Goal: Information Seeking & Learning: Learn about a topic

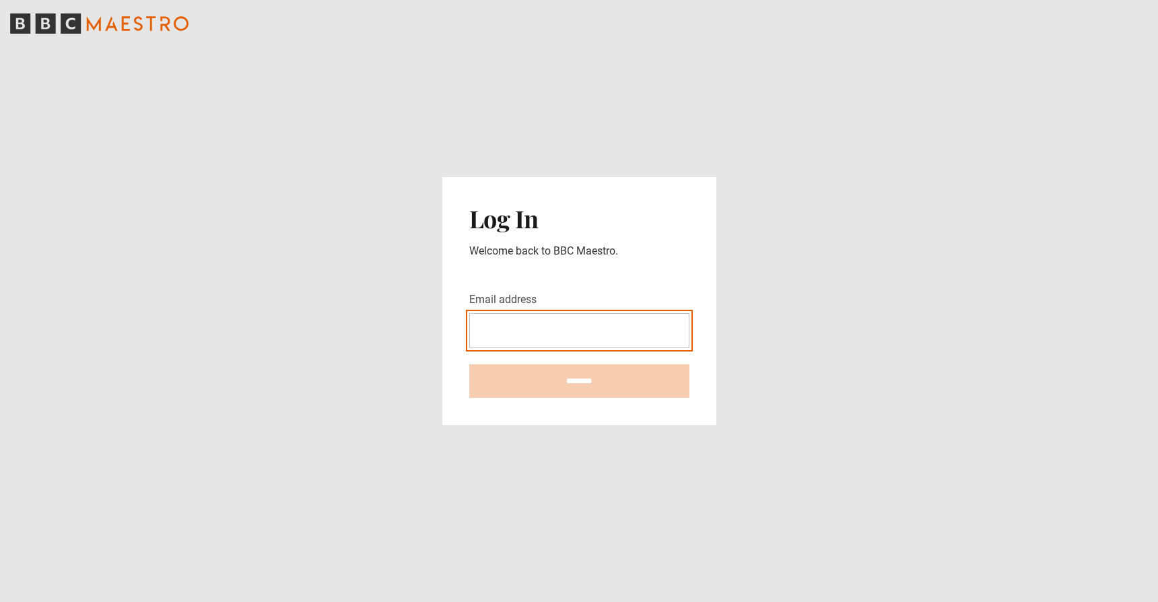
type input "**********"
click at [579, 380] on input "********" at bounding box center [579, 381] width 220 height 34
type input "**********"
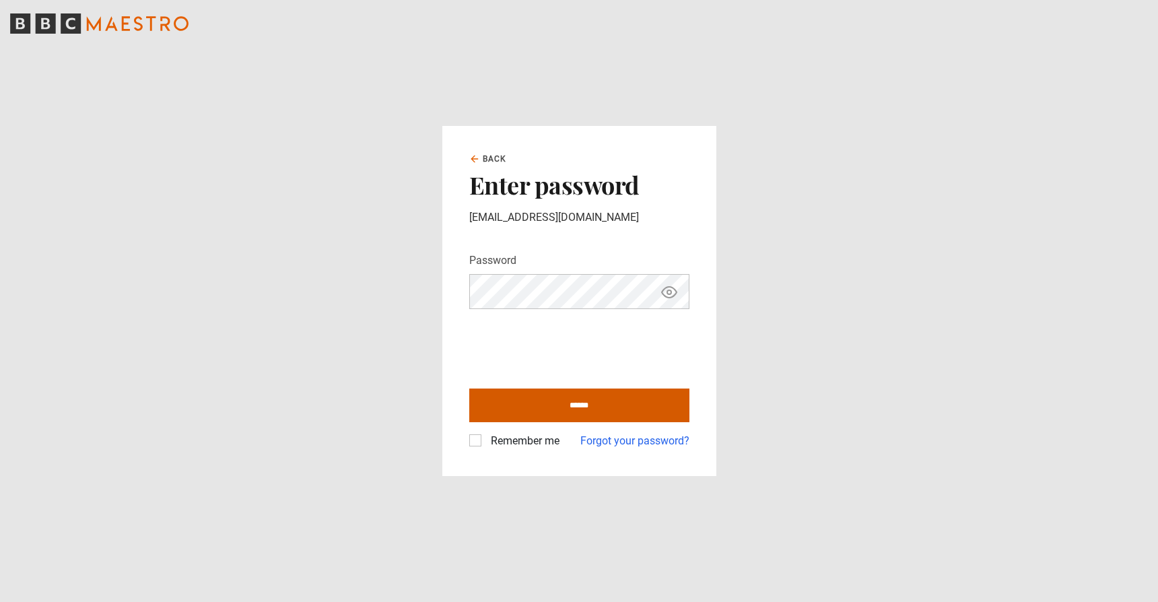
click at [572, 417] on input "******" at bounding box center [579, 405] width 220 height 34
type input "**********"
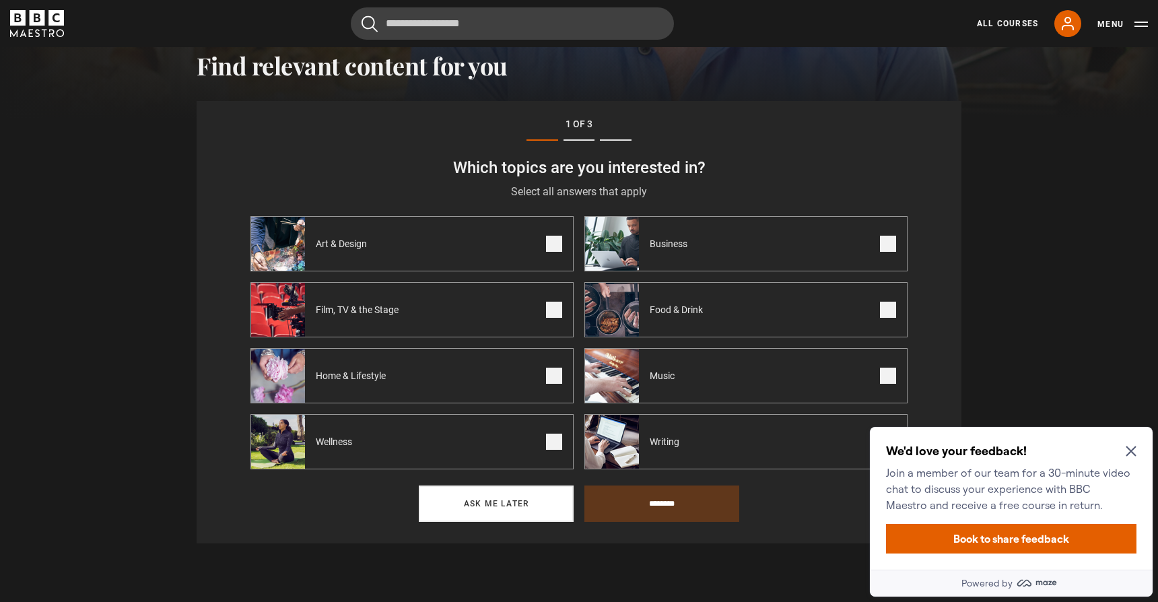
click at [493, 512] on button "Ask me later" at bounding box center [496, 503] width 155 height 36
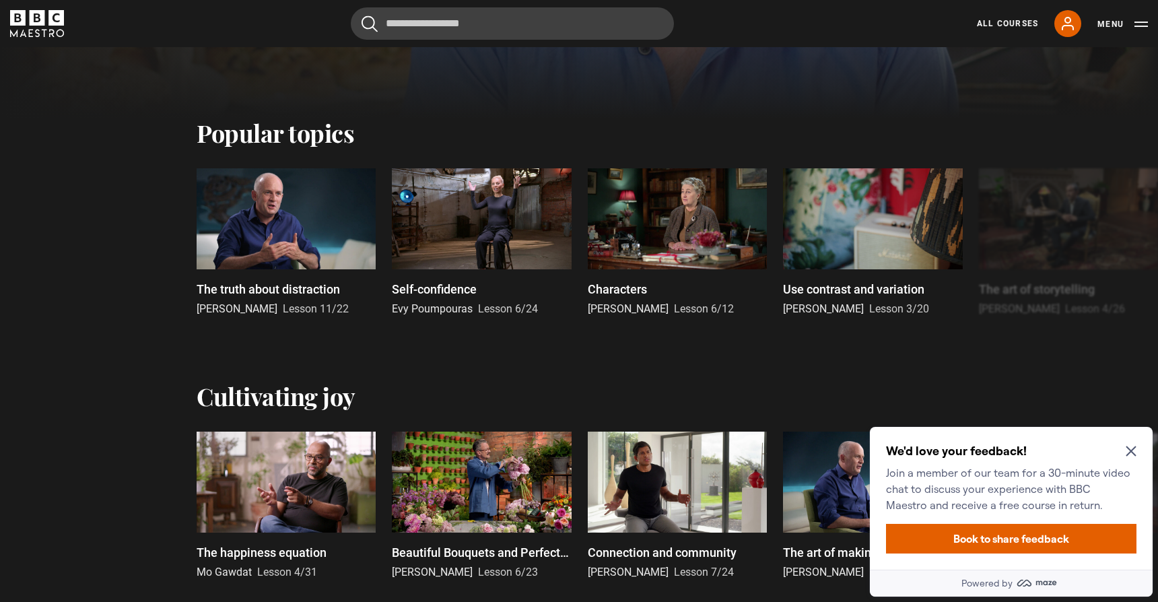
click at [1134, 455] on icon "Close Maze Prompt" at bounding box center [1131, 451] width 11 height 11
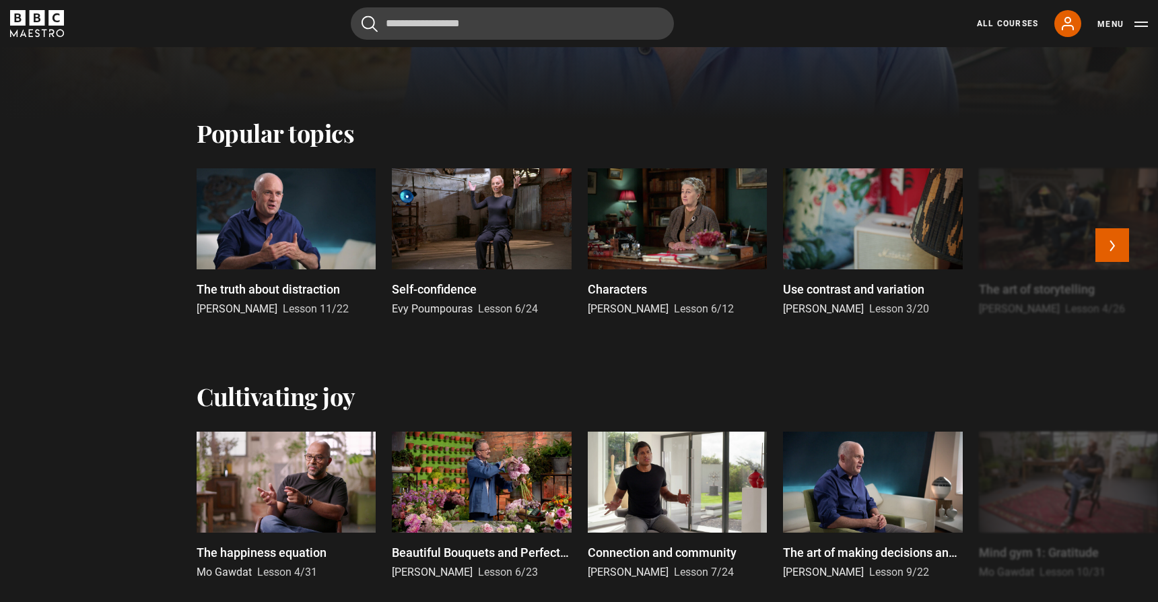
click at [434, 294] on p "Self-confidence" at bounding box center [434, 289] width 85 height 18
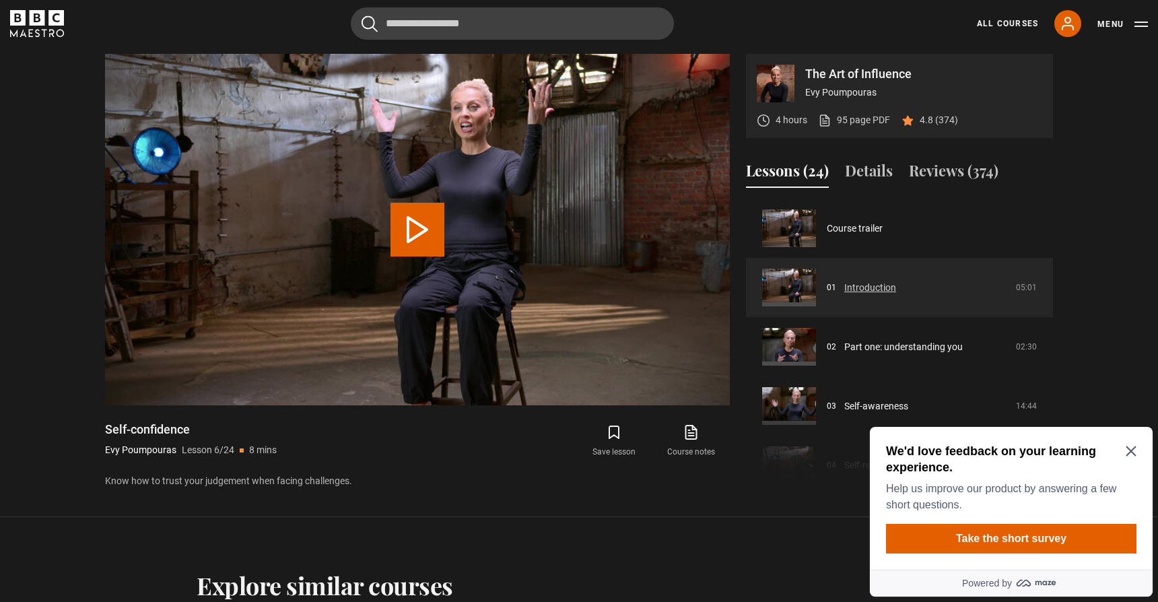
click at [872, 289] on link "Introduction" at bounding box center [870, 288] width 52 height 14
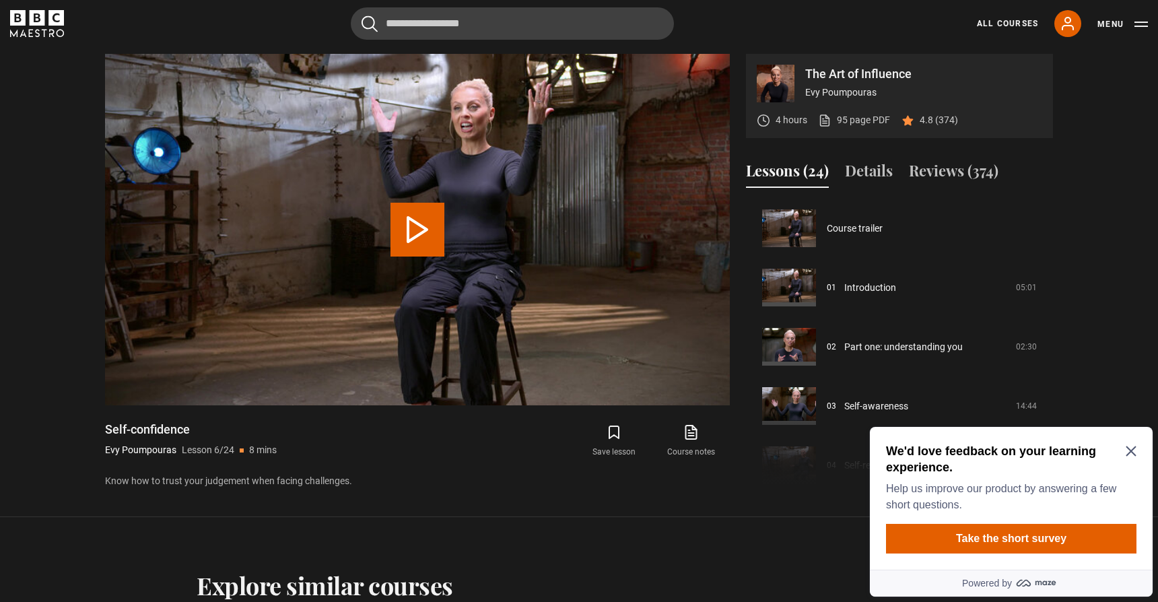
click at [1128, 450] on icon "Close Maze Prompt" at bounding box center [1131, 451] width 11 height 11
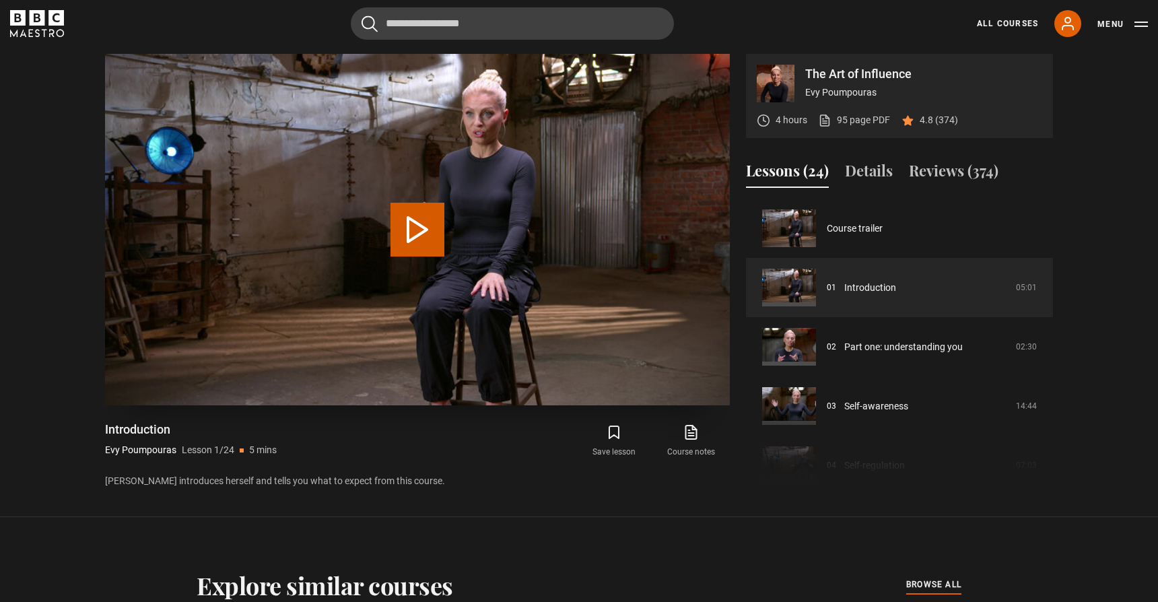
click at [419, 238] on button "Play Lesson Introduction" at bounding box center [417, 230] width 54 height 54
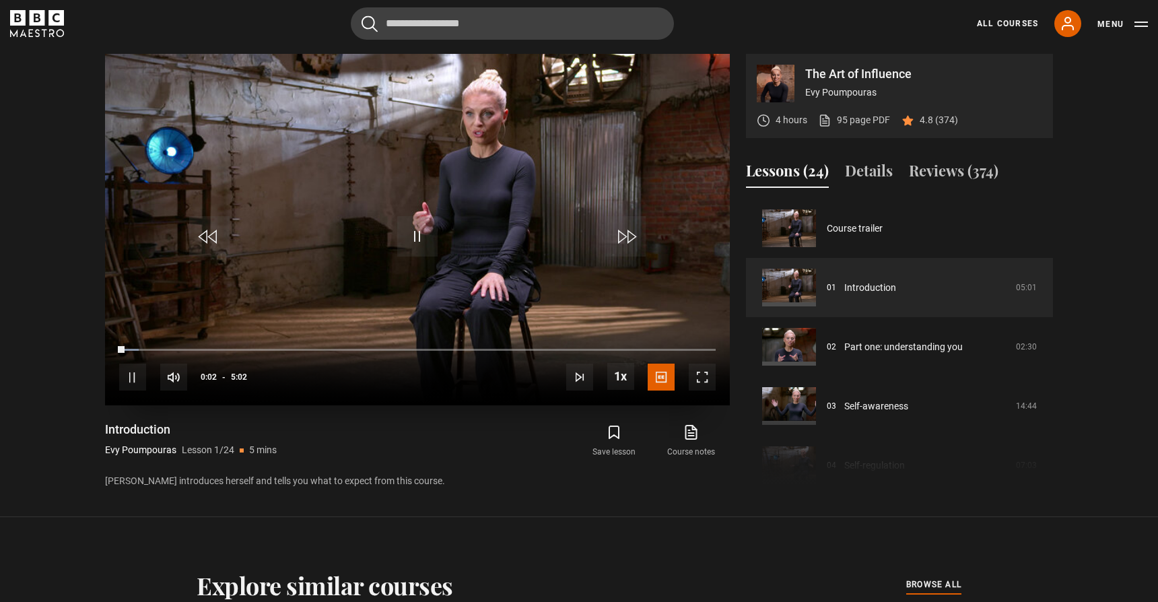
click at [698, 367] on span "Video Player" at bounding box center [702, 377] width 27 height 27
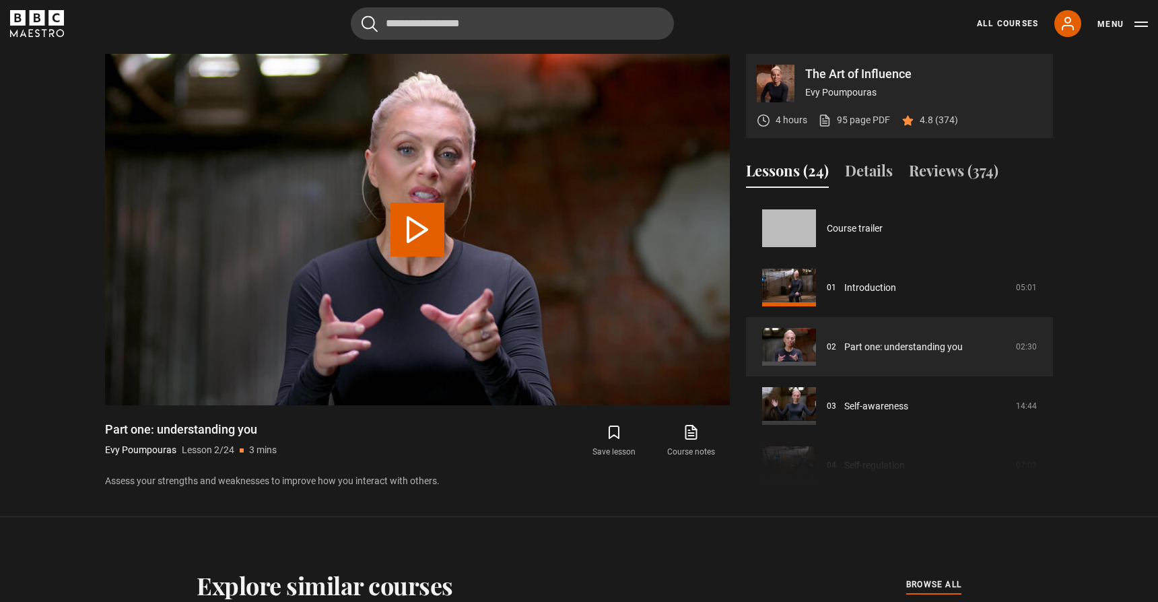
scroll to position [59, 0]
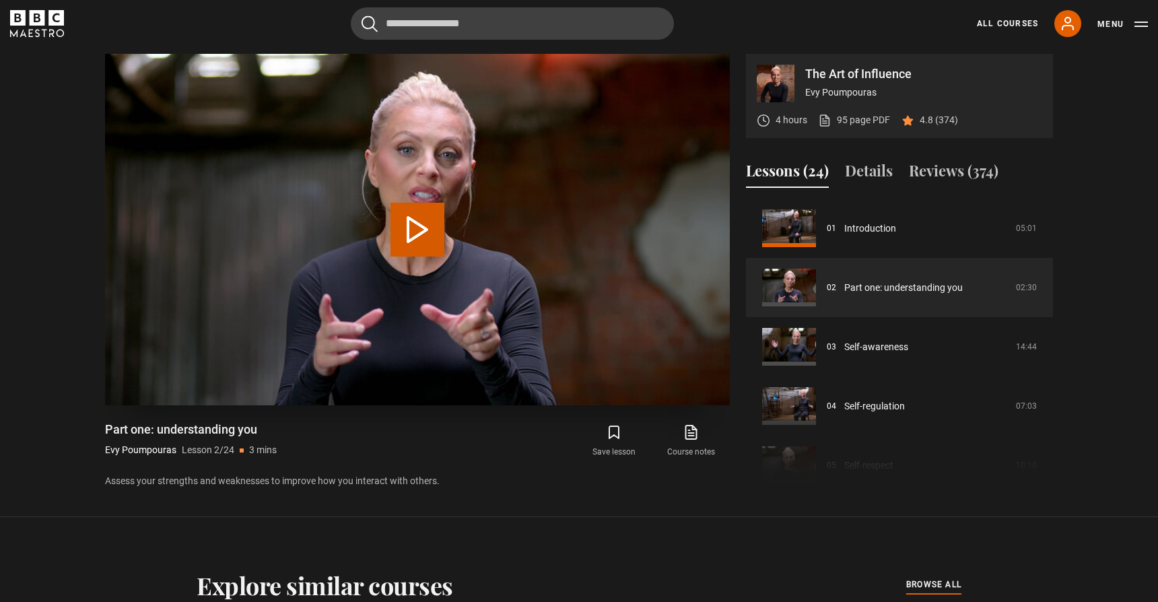
click at [411, 230] on button "Play Lesson Part one: understanding you" at bounding box center [417, 230] width 54 height 54
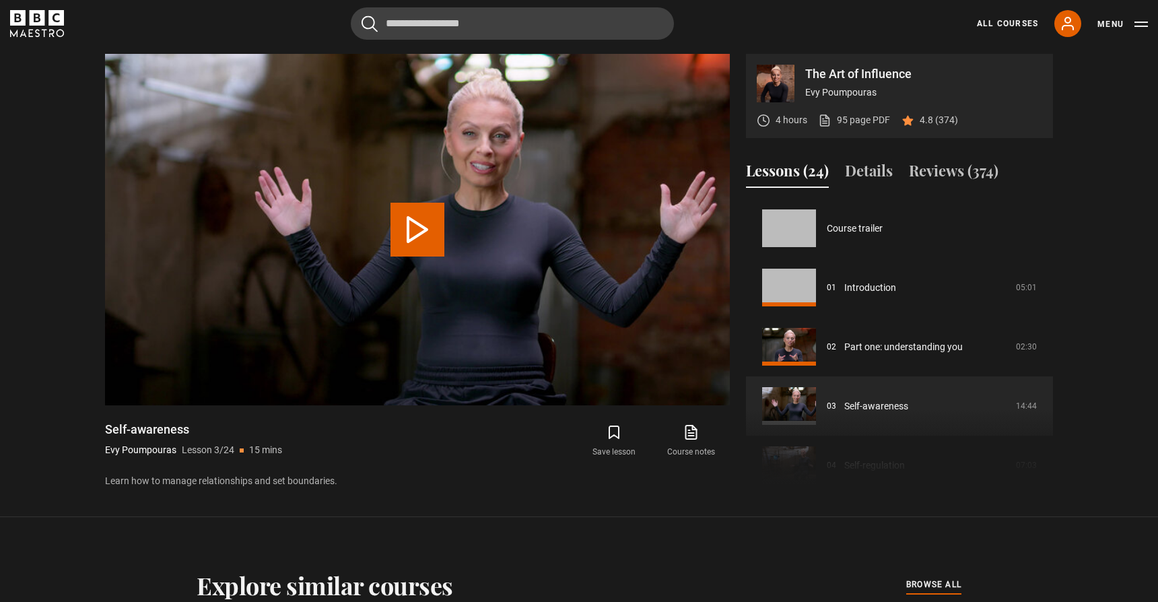
scroll to position [118, 0]
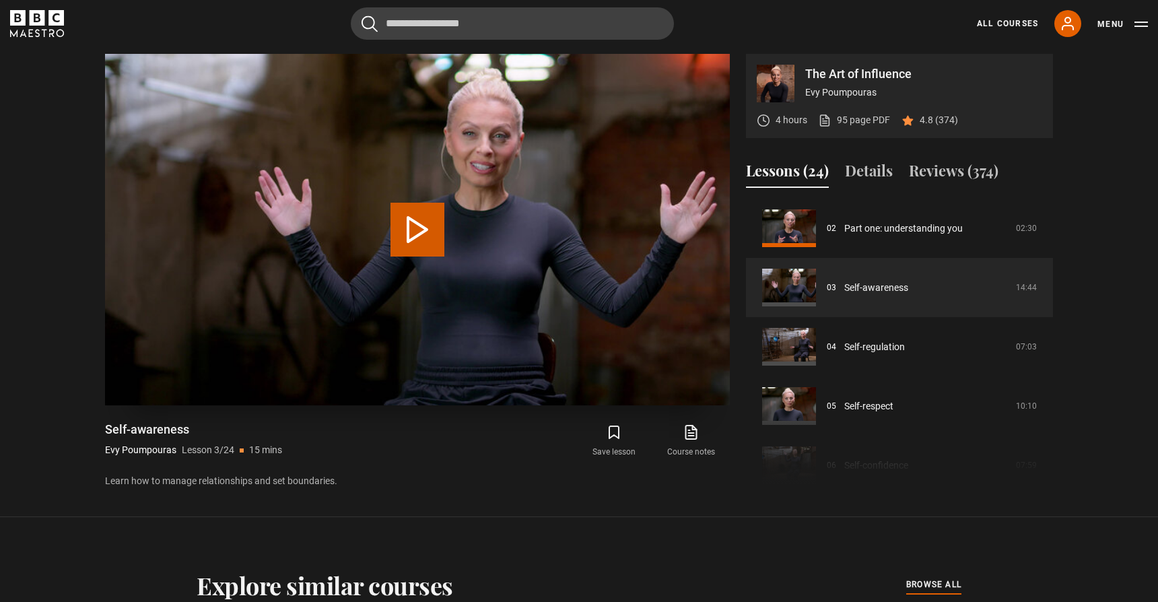
click at [409, 246] on button "Play Lesson Self-awareness" at bounding box center [417, 230] width 54 height 54
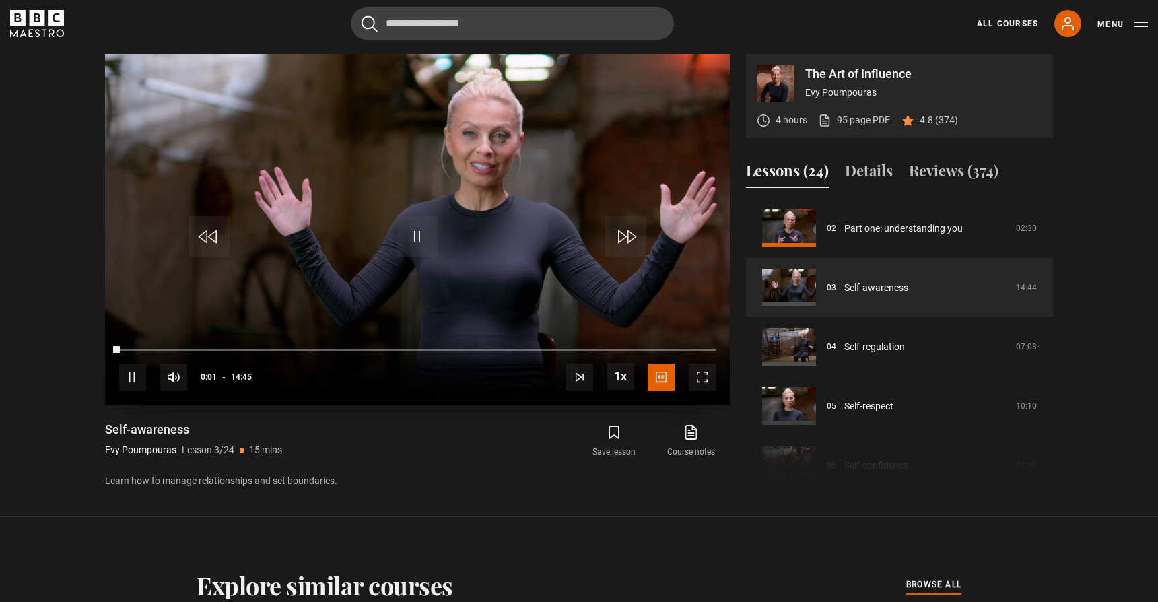
click at [708, 383] on span "Video Player" at bounding box center [702, 377] width 27 height 27
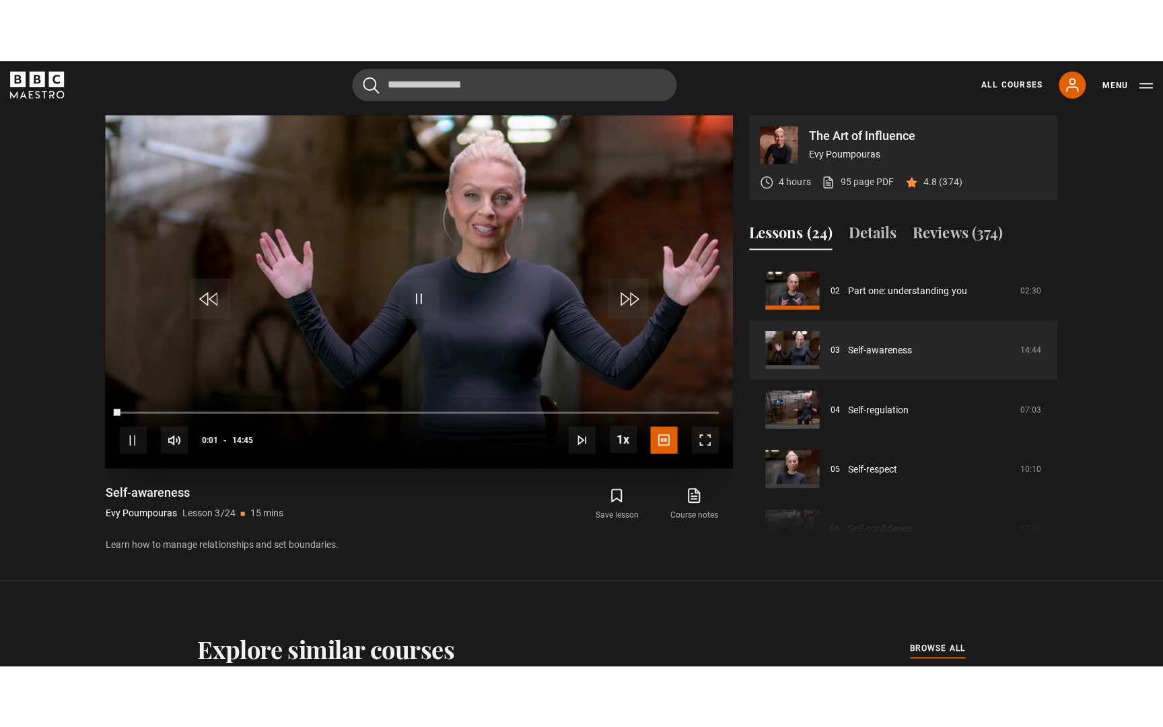
scroll to position [0, 0]
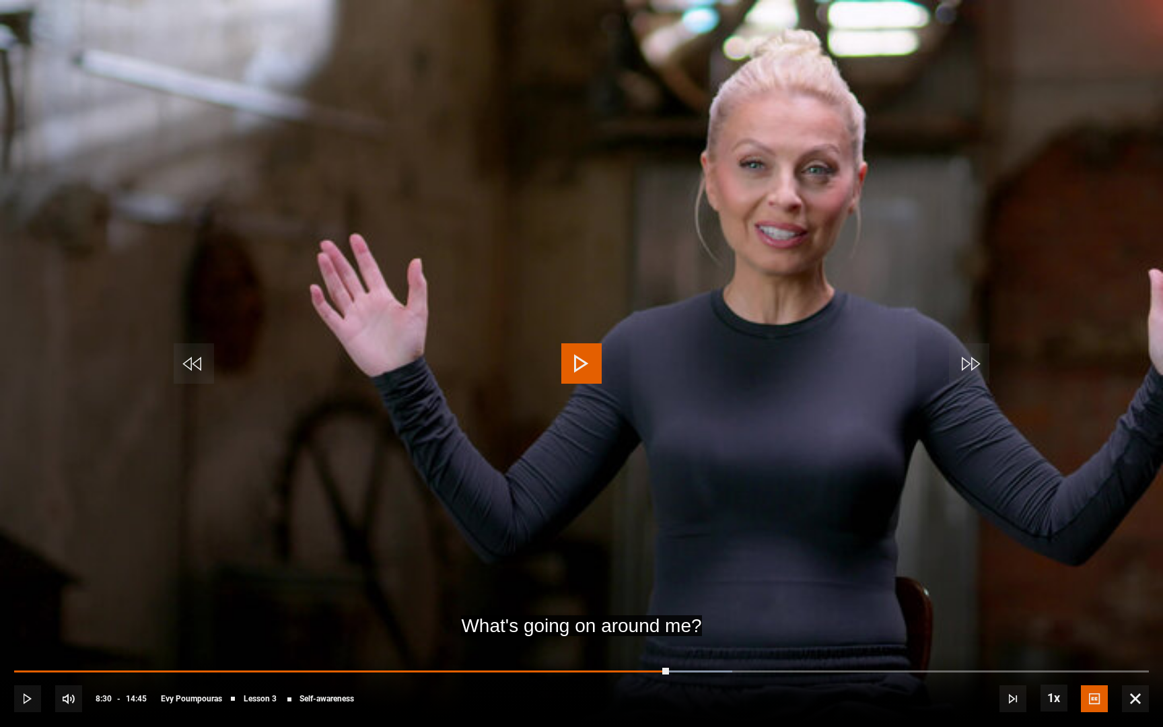
click at [1138, 601] on span "Video Player" at bounding box center [1135, 698] width 27 height 27
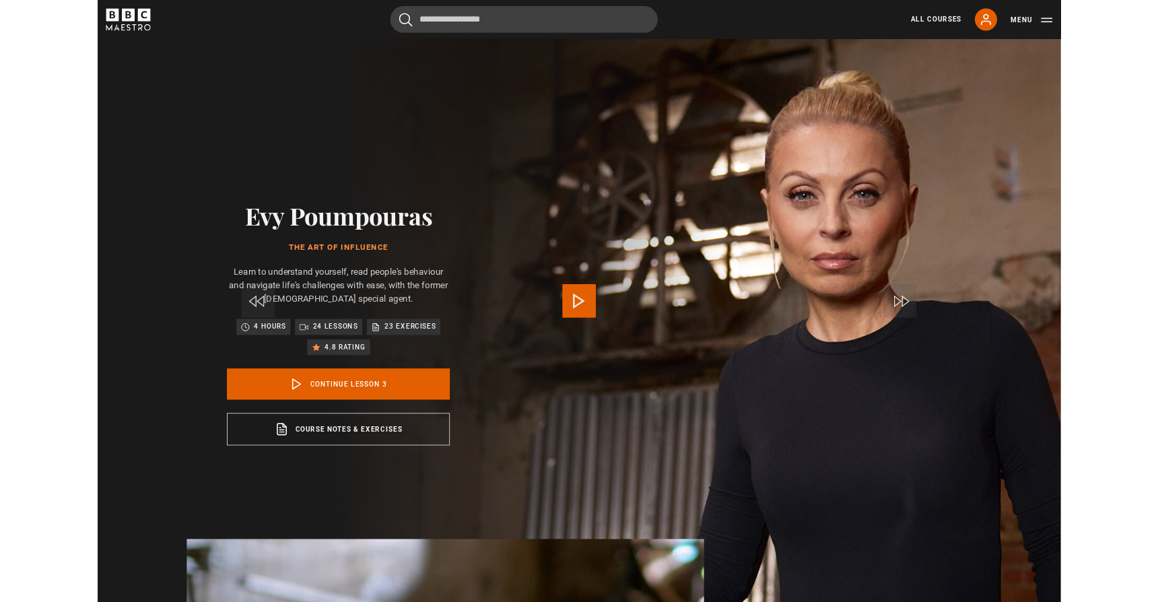
scroll to position [609, 0]
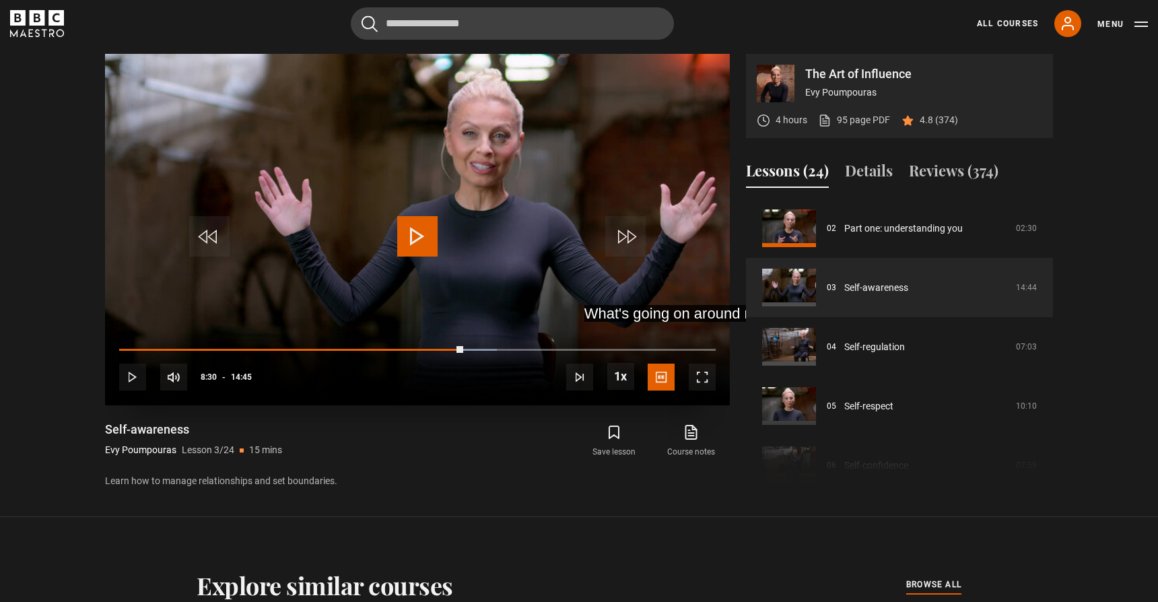
click at [421, 250] on span "Video Player" at bounding box center [417, 236] width 40 height 40
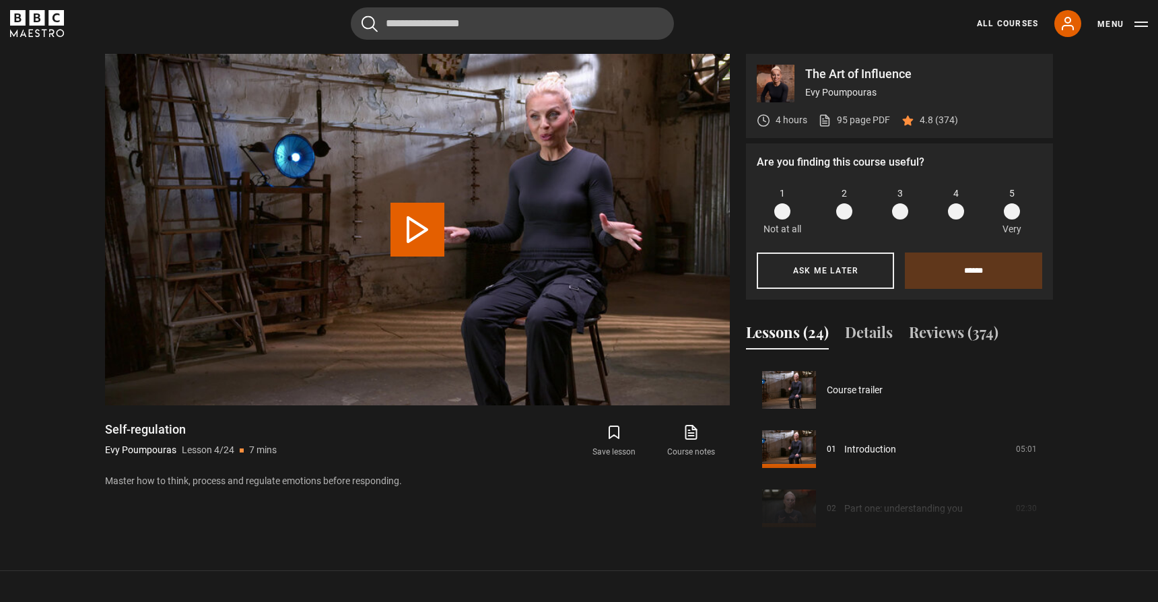
scroll to position [178, 0]
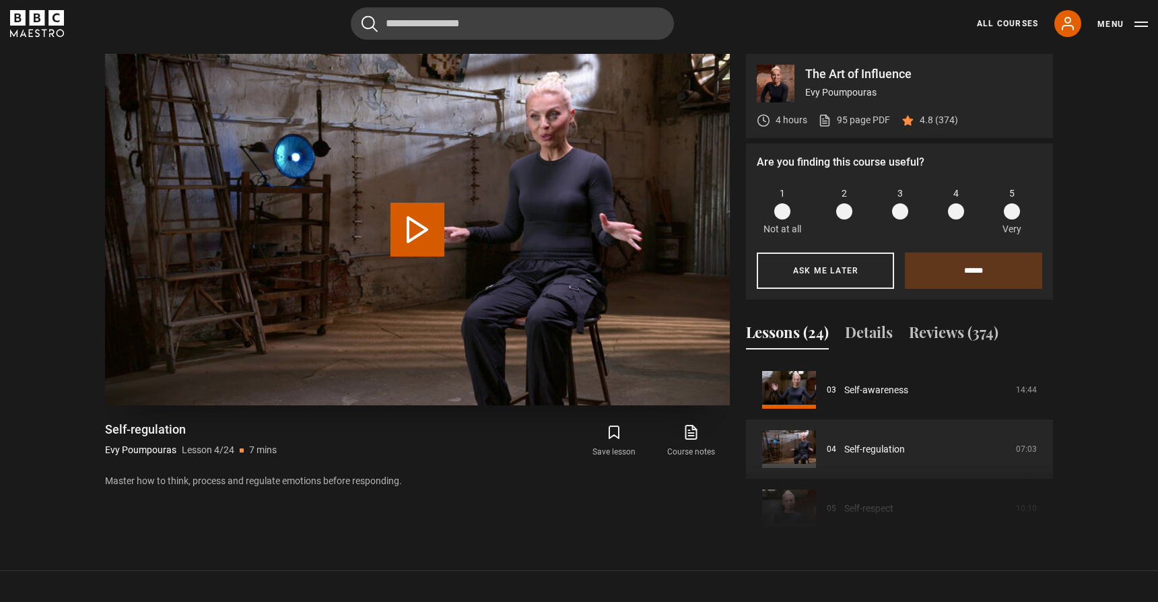
click at [406, 230] on button "Play Lesson Self-regulation" at bounding box center [417, 230] width 54 height 54
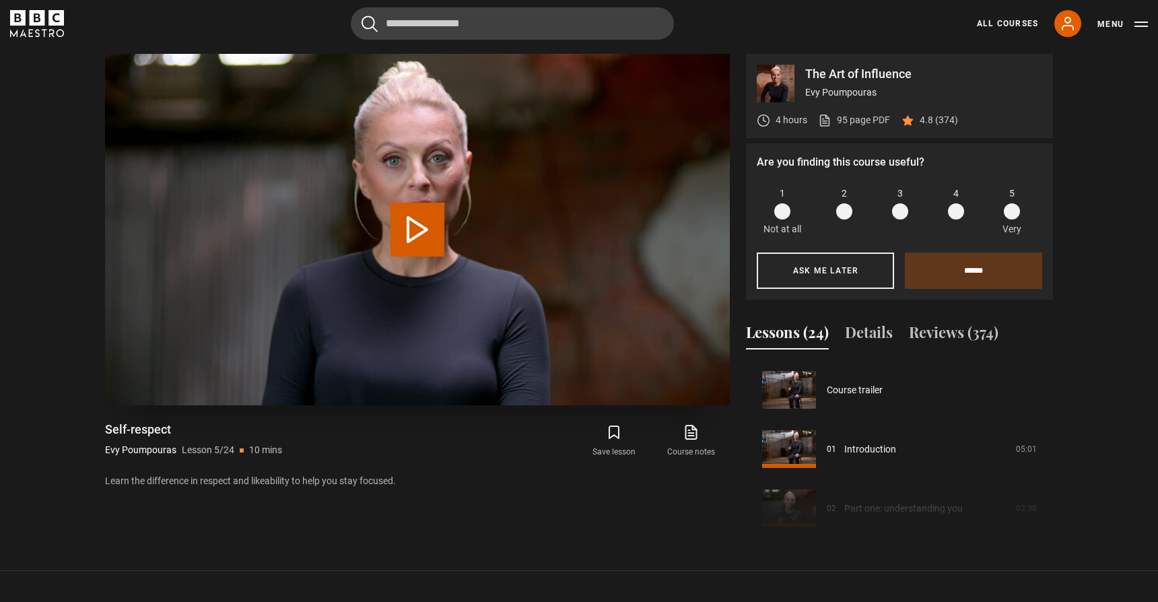
scroll to position [237, 0]
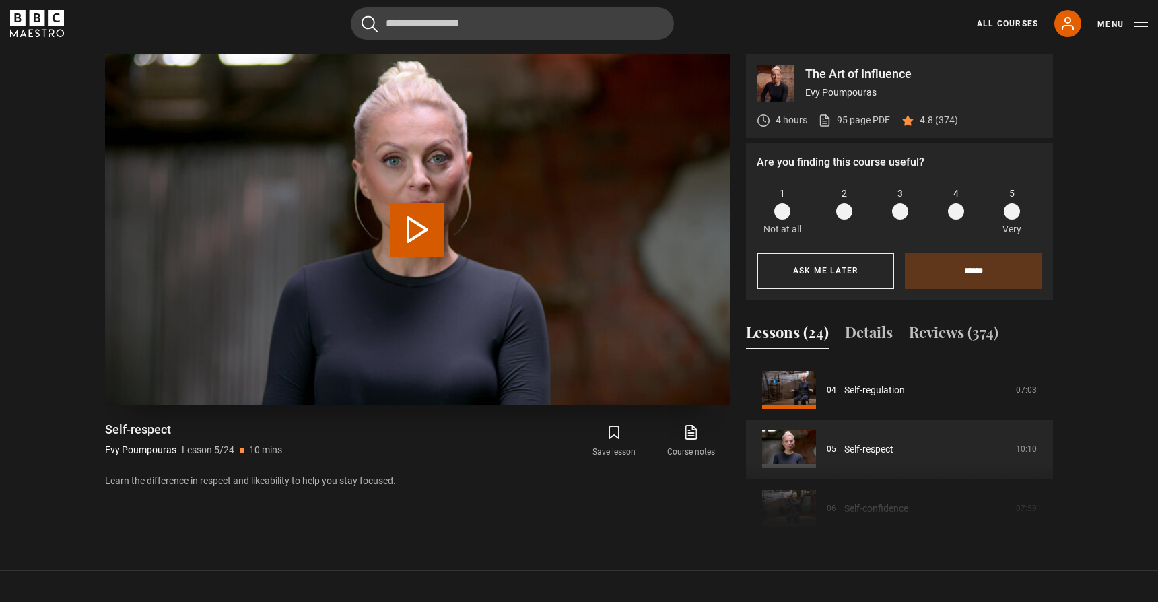
click at [406, 219] on button "Play Lesson Self-respect" at bounding box center [417, 230] width 54 height 54
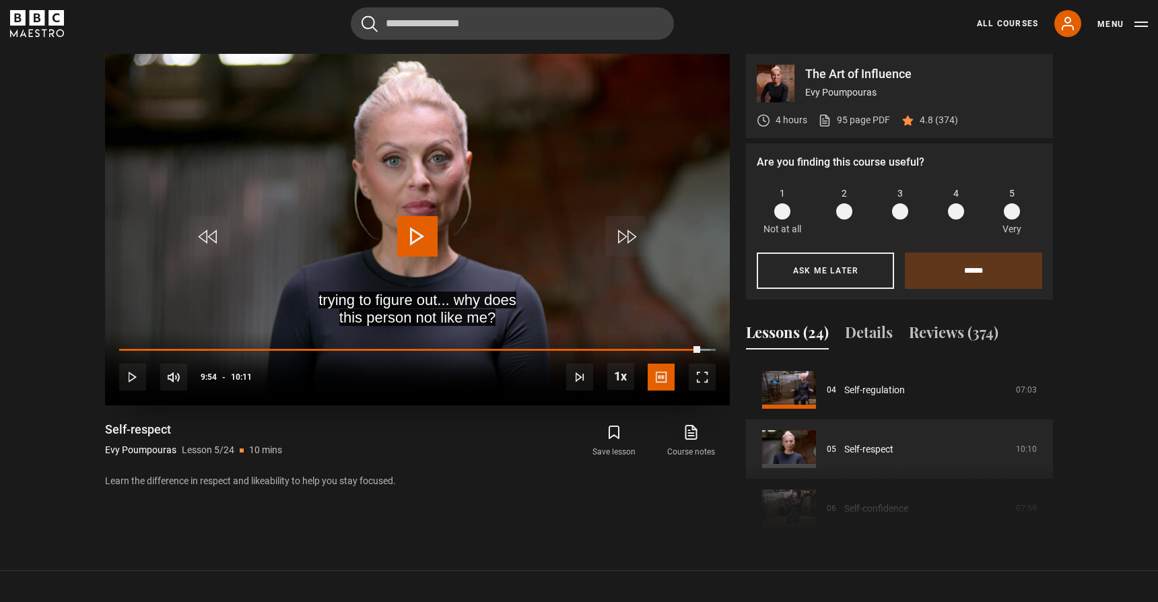
click at [409, 236] on span "Video Player" at bounding box center [417, 236] width 40 height 40
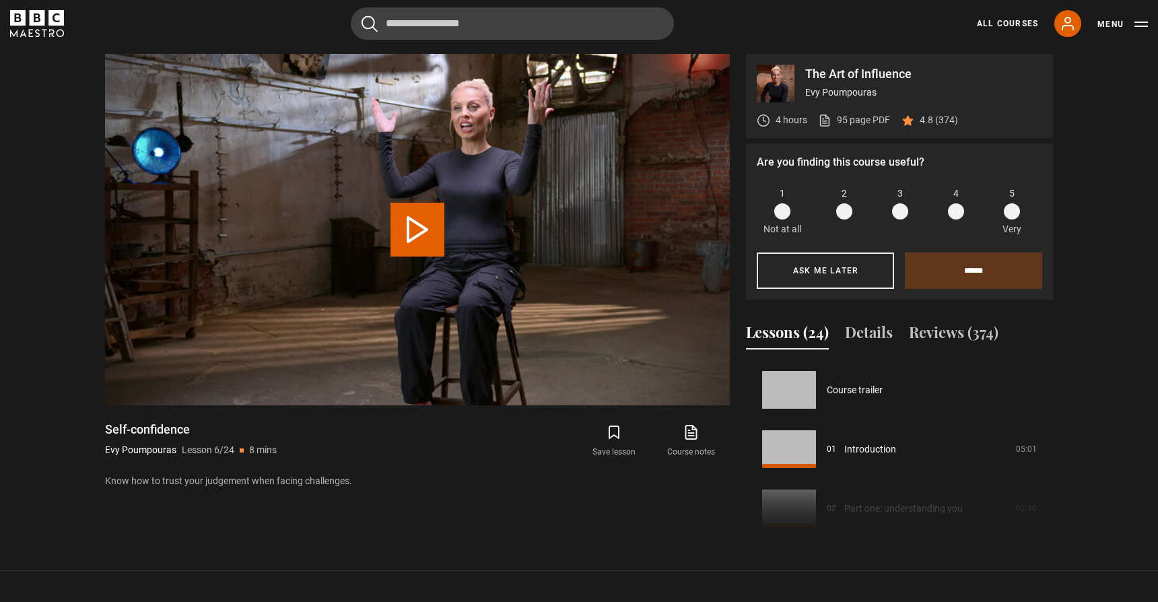
scroll to position [296, 0]
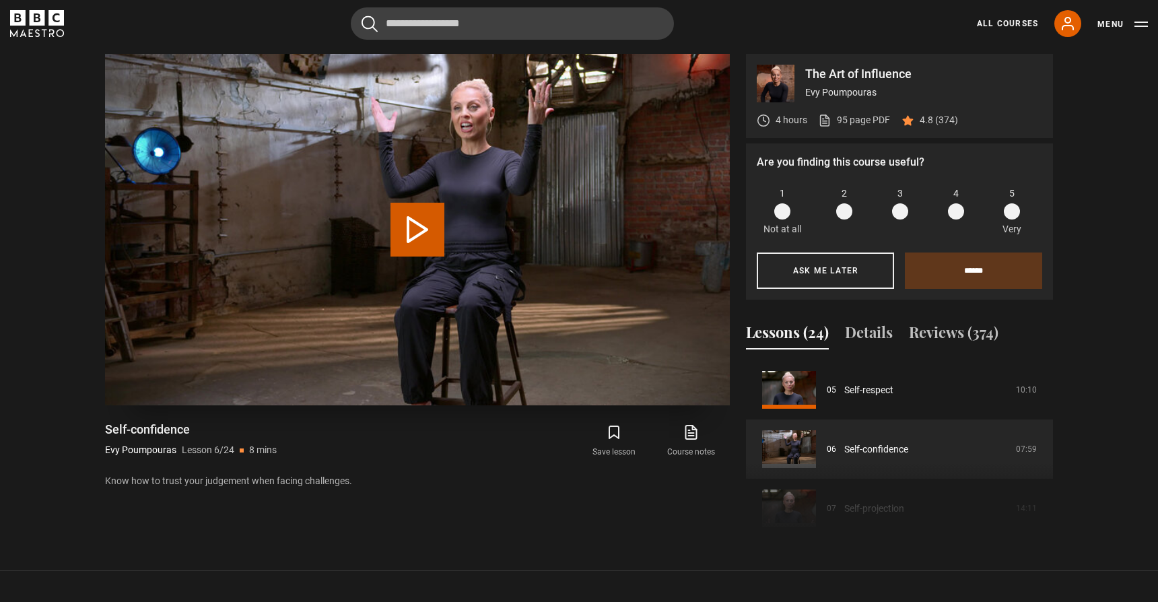
click at [396, 202] on video "Video Player" at bounding box center [417, 229] width 625 height 351
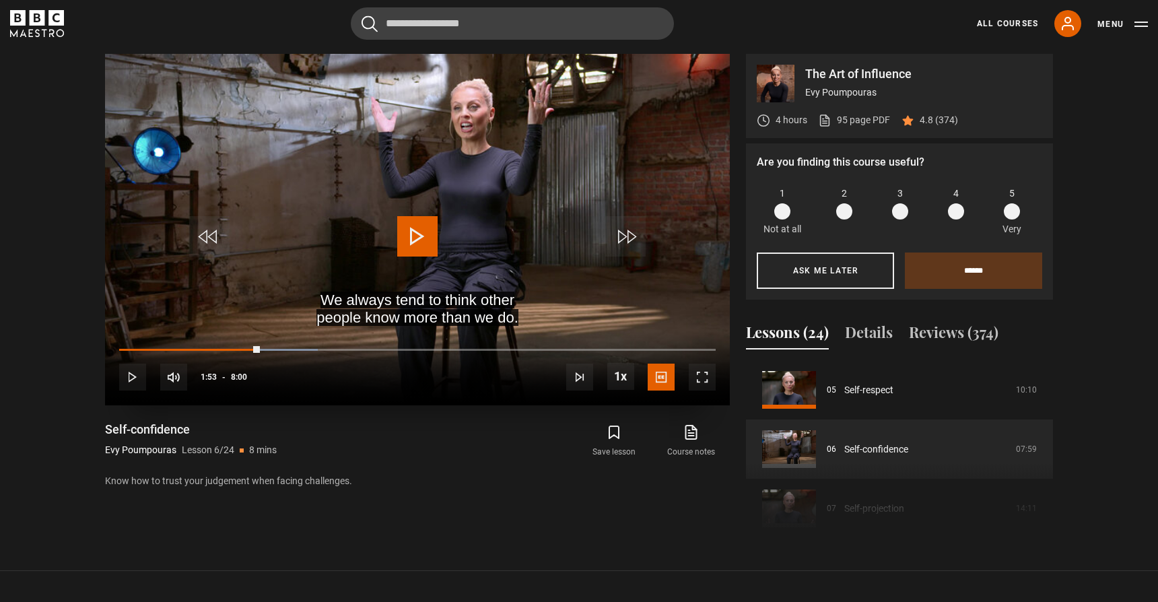
click at [409, 246] on span "Video Player" at bounding box center [417, 236] width 40 height 40
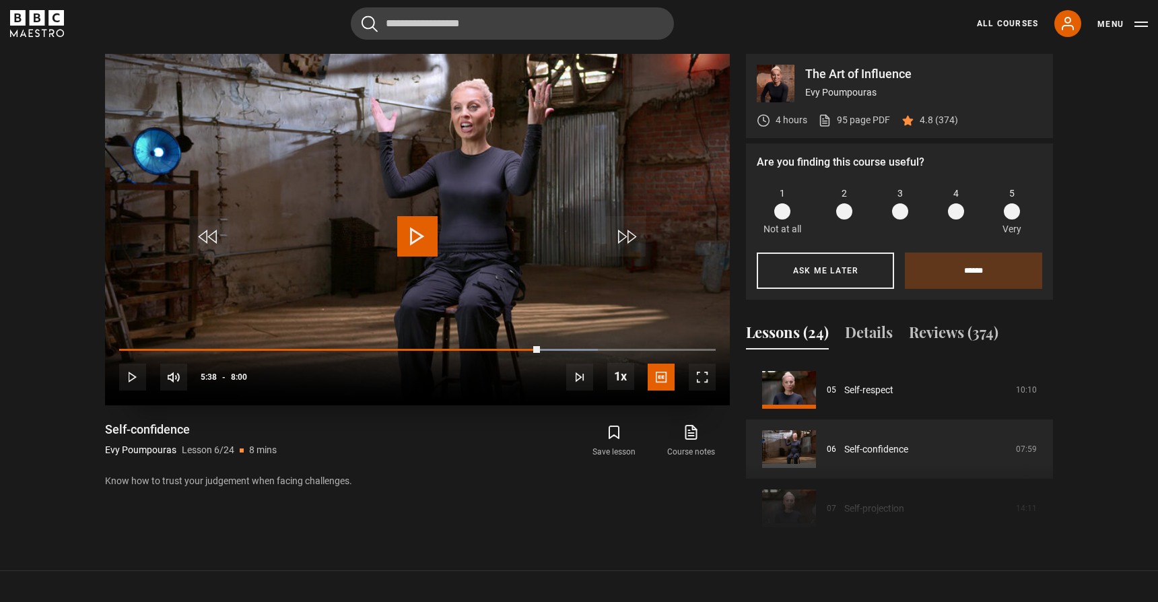
click at [409, 246] on span "Video Player" at bounding box center [417, 236] width 40 height 40
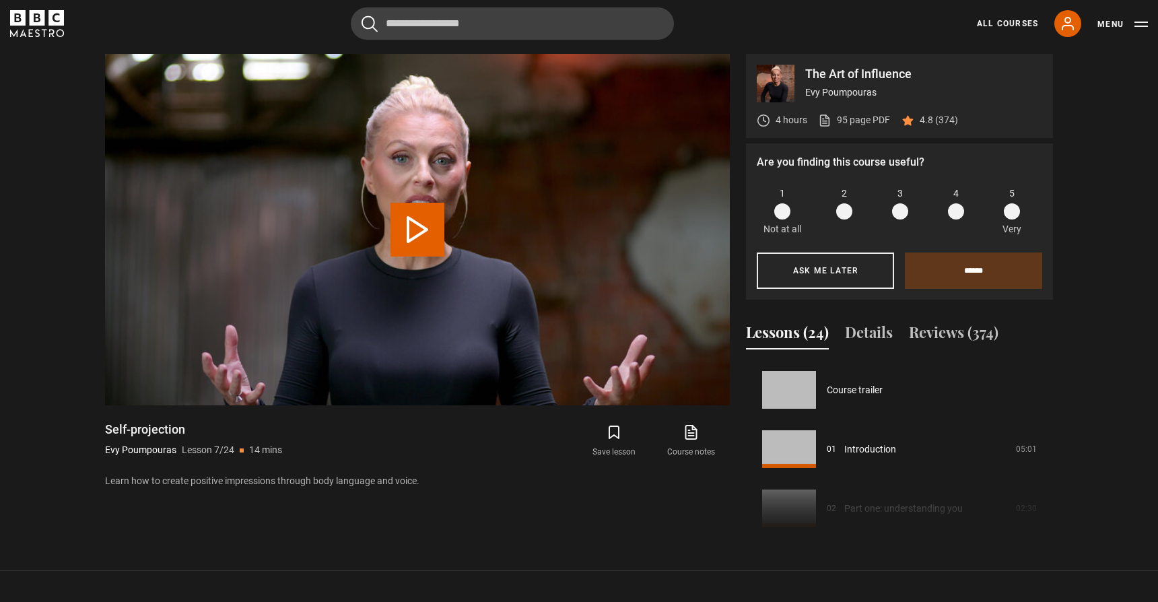
scroll to position [355, 0]
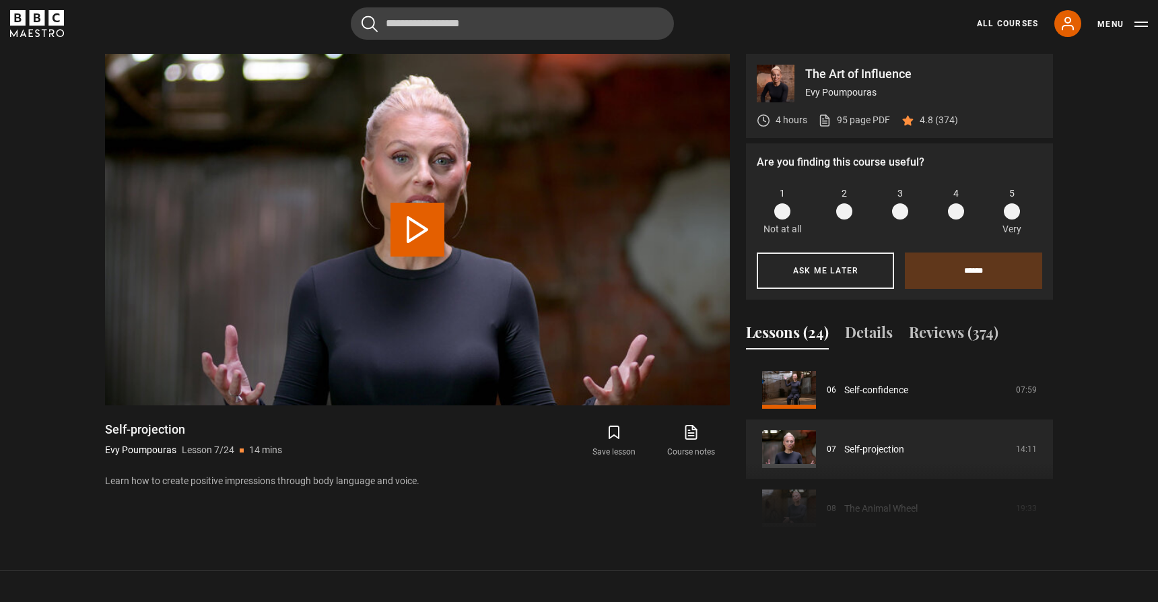
click at [409, 246] on button "Play Lesson Self-projection" at bounding box center [417, 230] width 54 height 54
